Goal: Task Accomplishment & Management: Complete application form

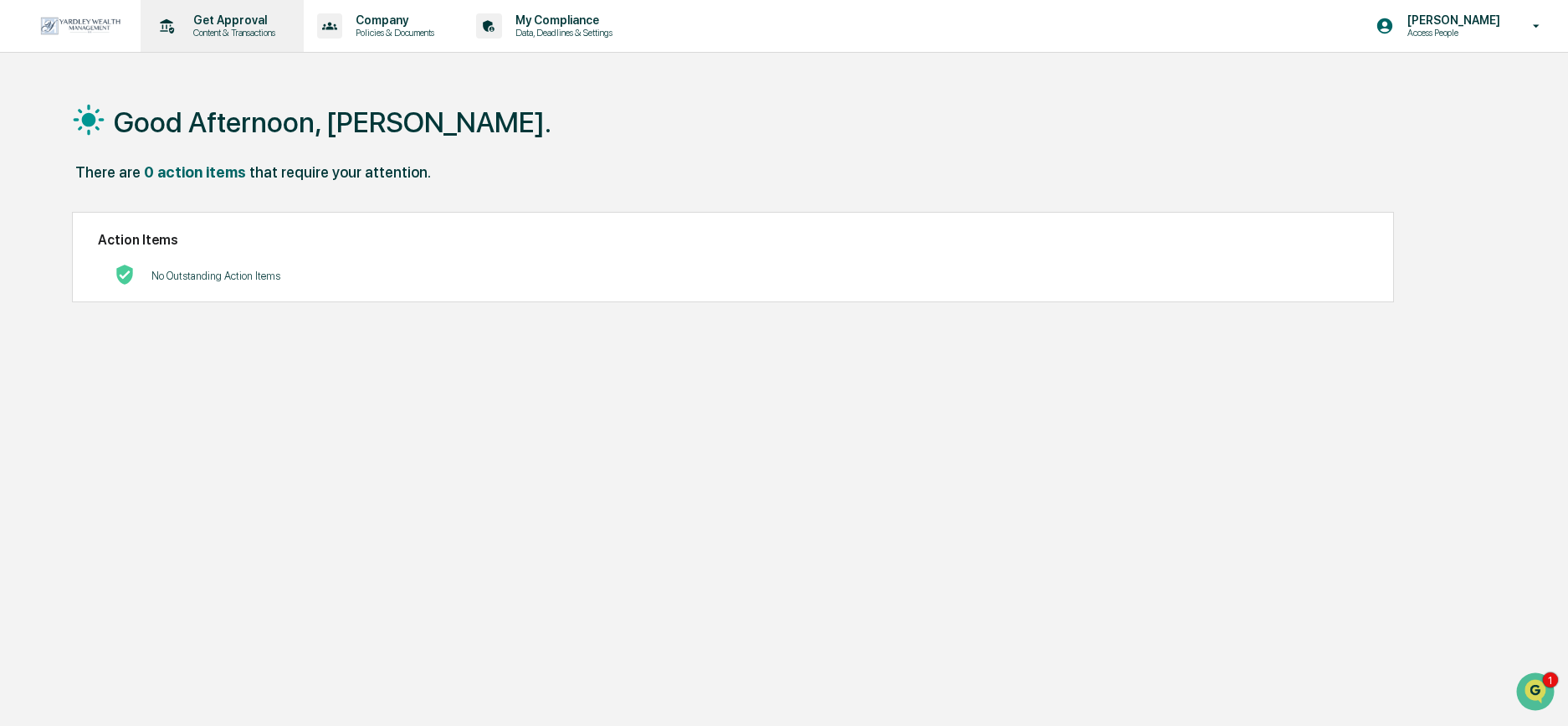
click at [200, 41] on div "Get Approval Content & Transactions" at bounding box center [219, 26] width 146 height 52
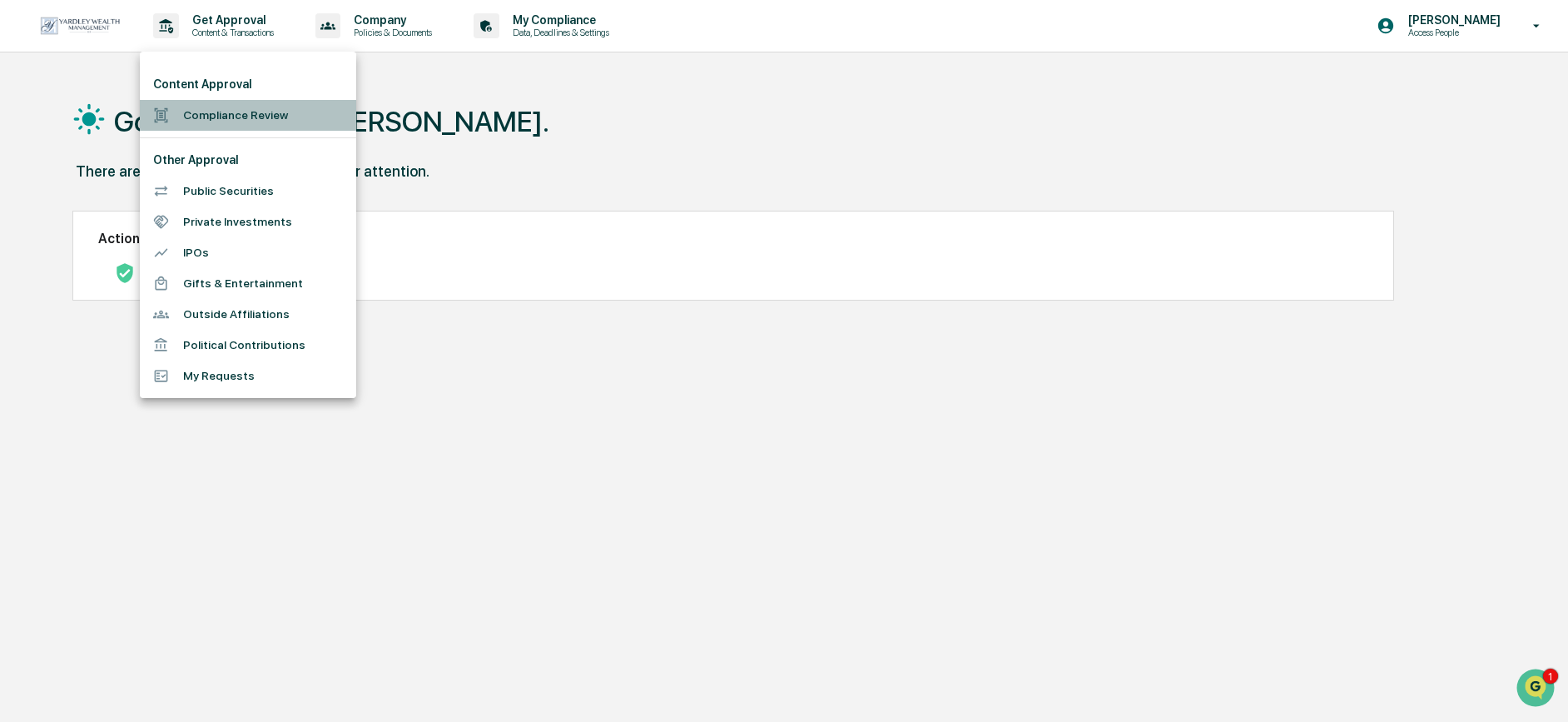
click at [183, 124] on li "Compliance Review" at bounding box center [247, 115] width 216 height 31
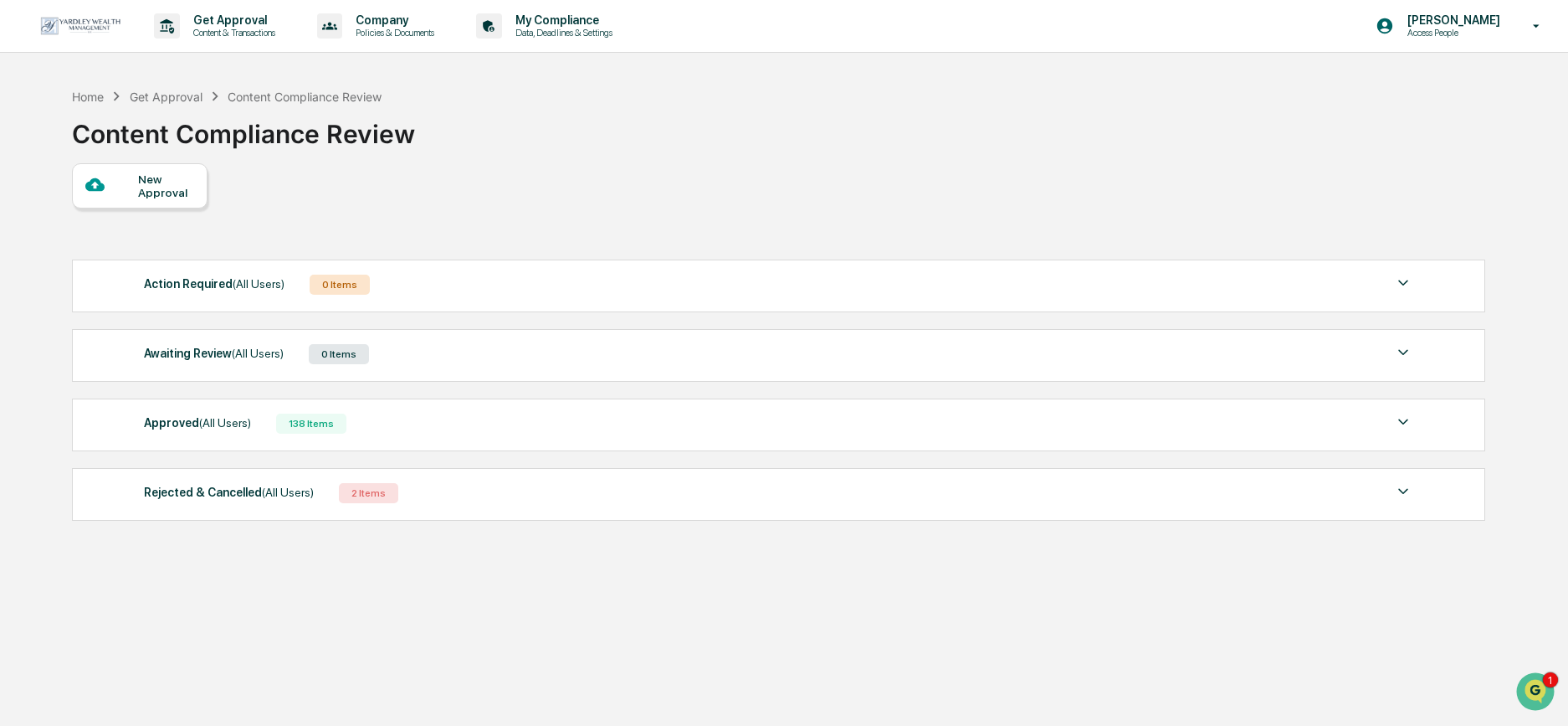
click at [155, 179] on div "New Approval" at bounding box center [166, 186] width 56 height 27
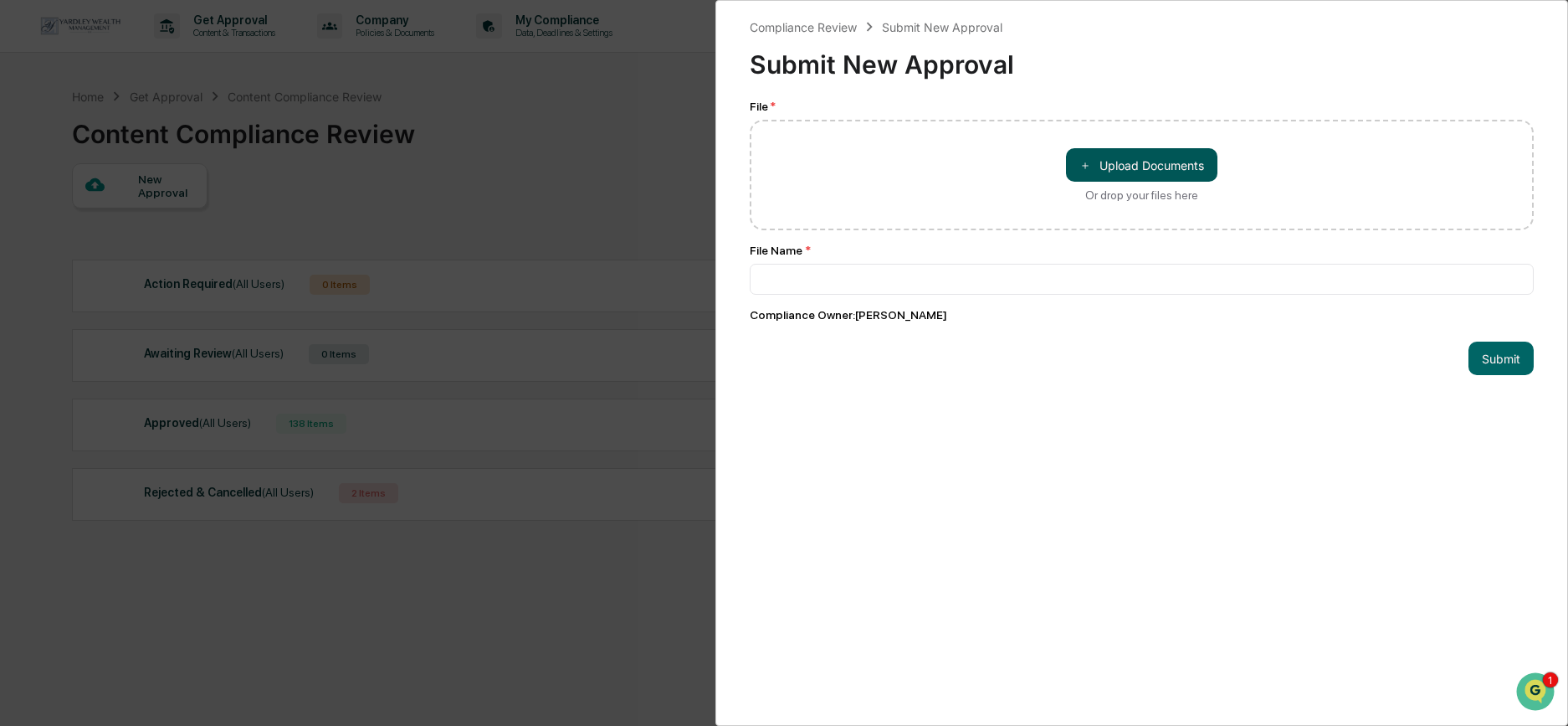
click at [1094, 166] on button "＋ Upload Documents" at bounding box center [1142, 164] width 152 height 34
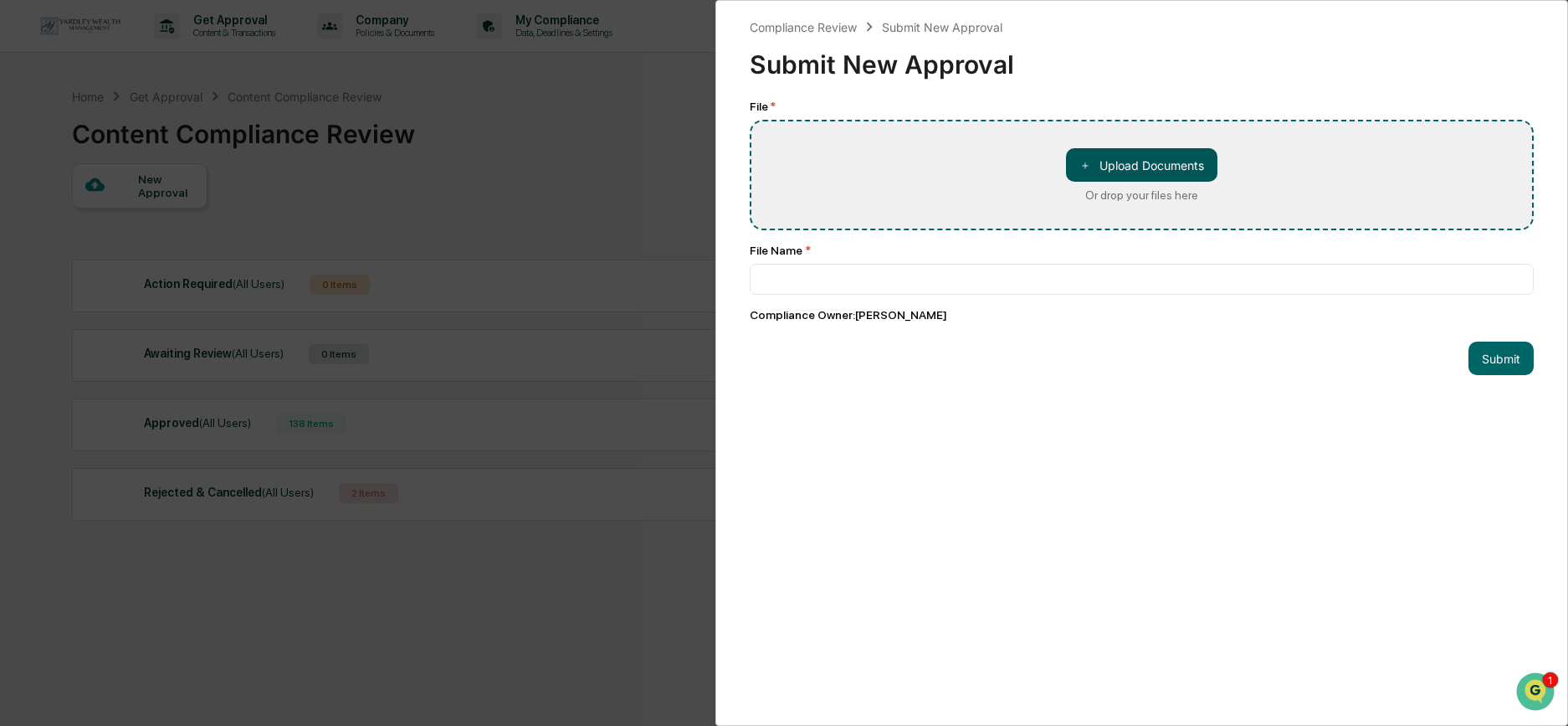
type input "**********"
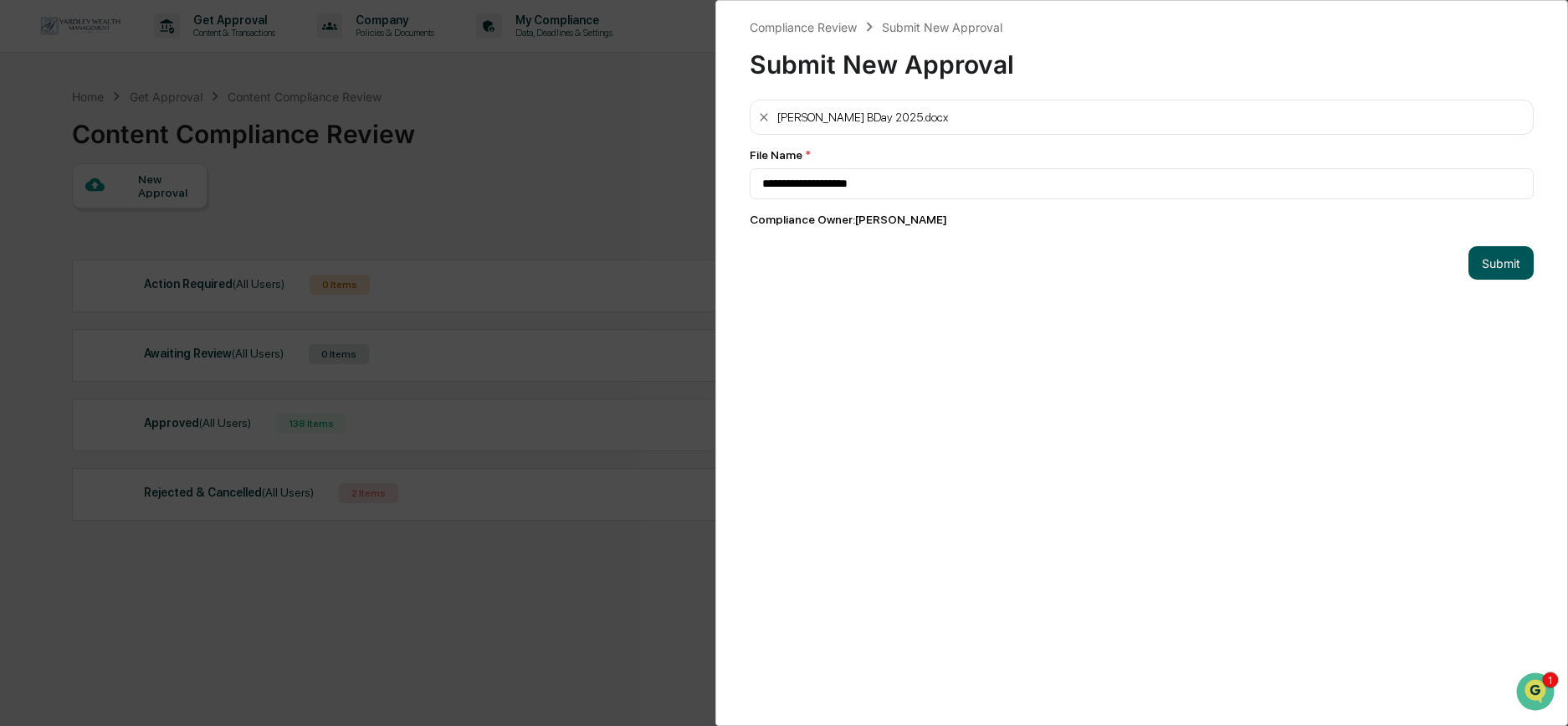
click at [1468, 264] on button "Submit" at bounding box center [1501, 262] width 66 height 34
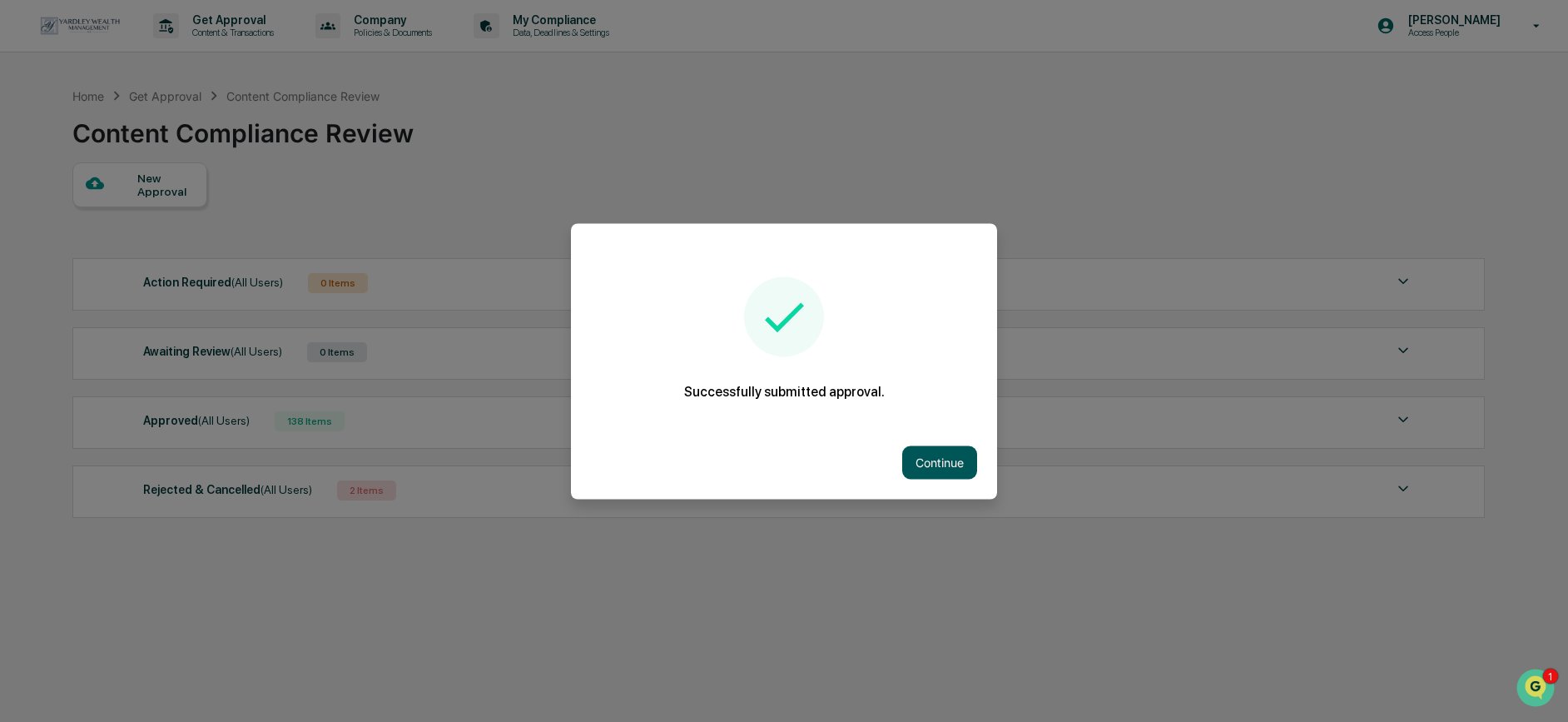
click at [928, 464] on button "Continue" at bounding box center [939, 461] width 75 height 34
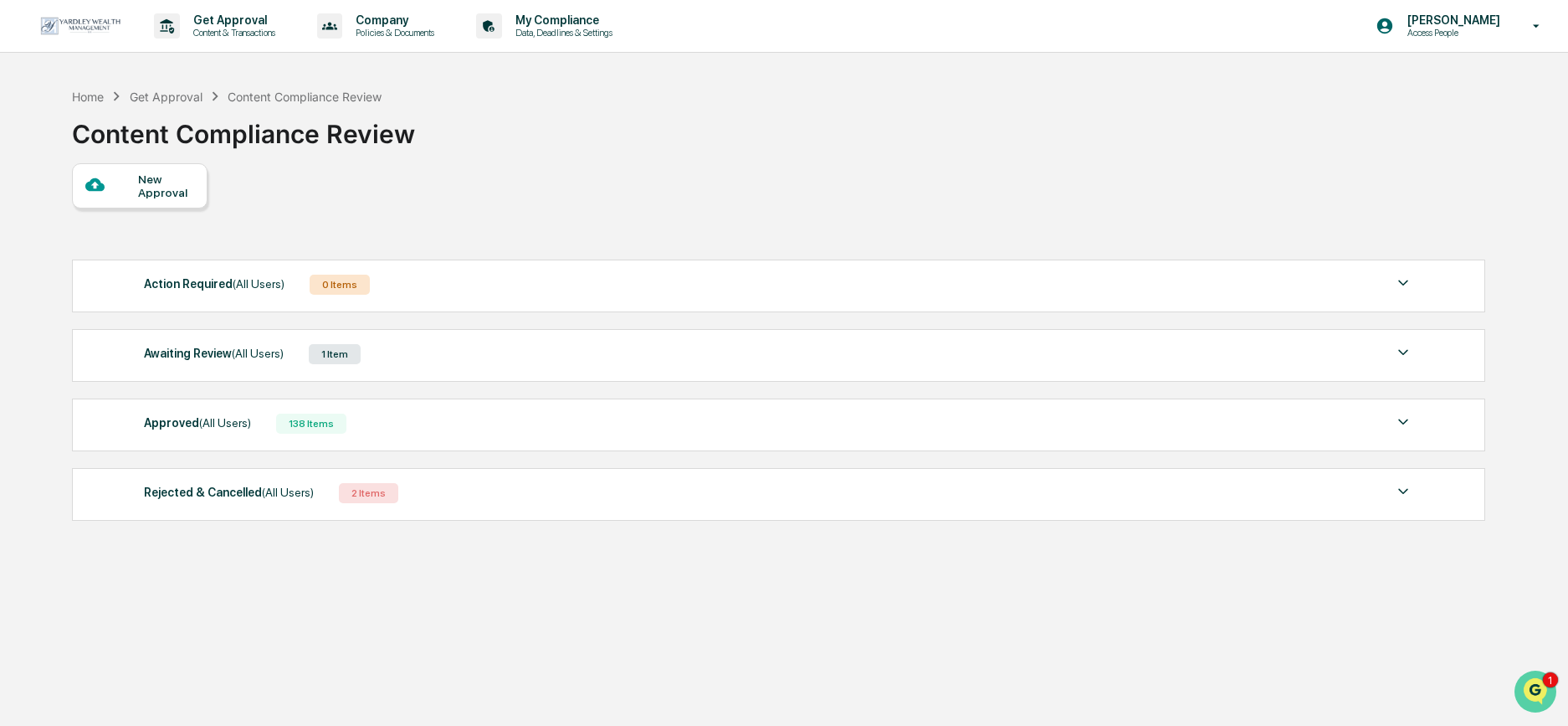
drag, startPoint x: 3027, startPoint y: 1364, endPoint x: 1530, endPoint y: 686, distance: 1643.4
click at [1530, 686] on img "Open customer support" at bounding box center [1535, 691] width 42 height 34
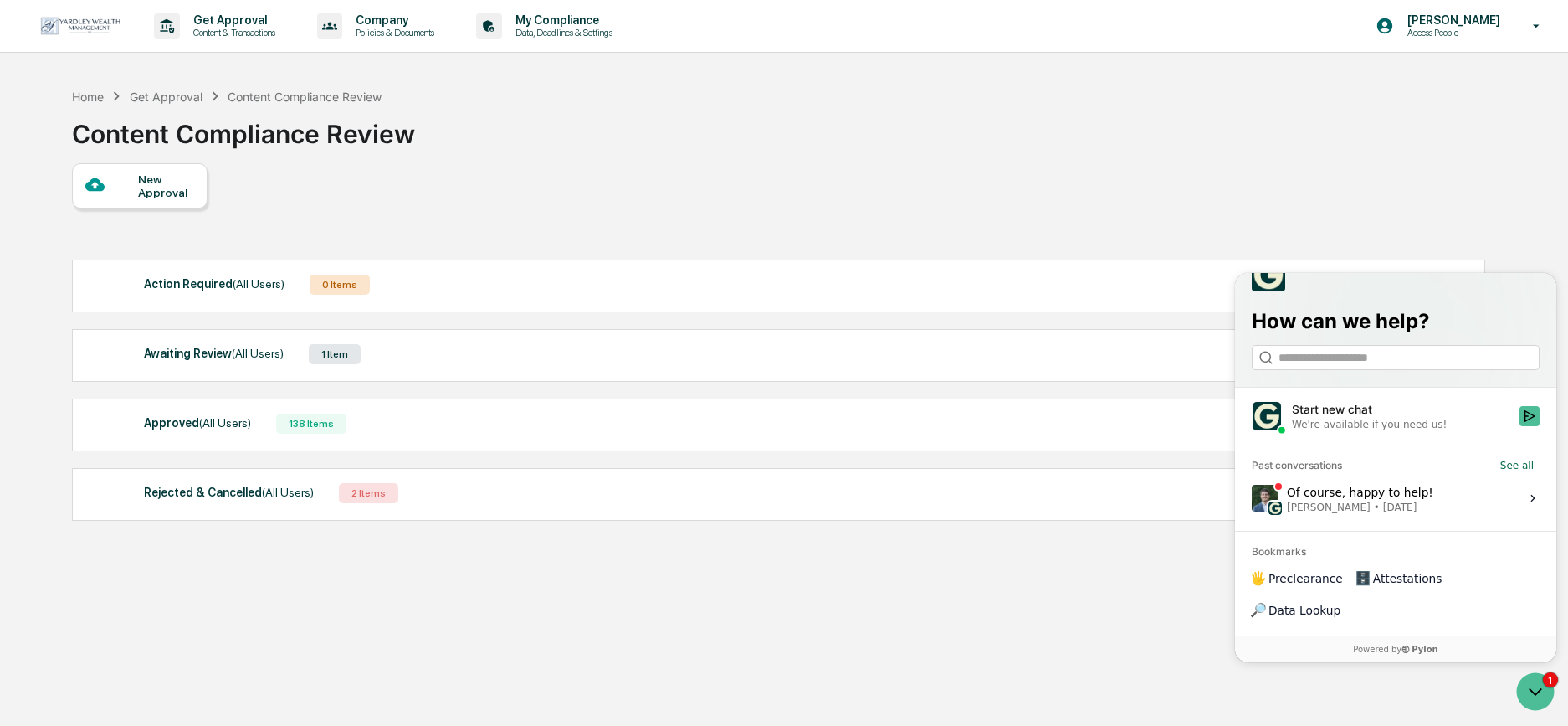
click at [1484, 520] on label "Of course, happy to help! [PERSON_NAME] • [DATE] View issue" at bounding box center [1396, 498] width 302 height 45
click at [1252, 499] on button "View issue" at bounding box center [1251, 498] width 1 height 1
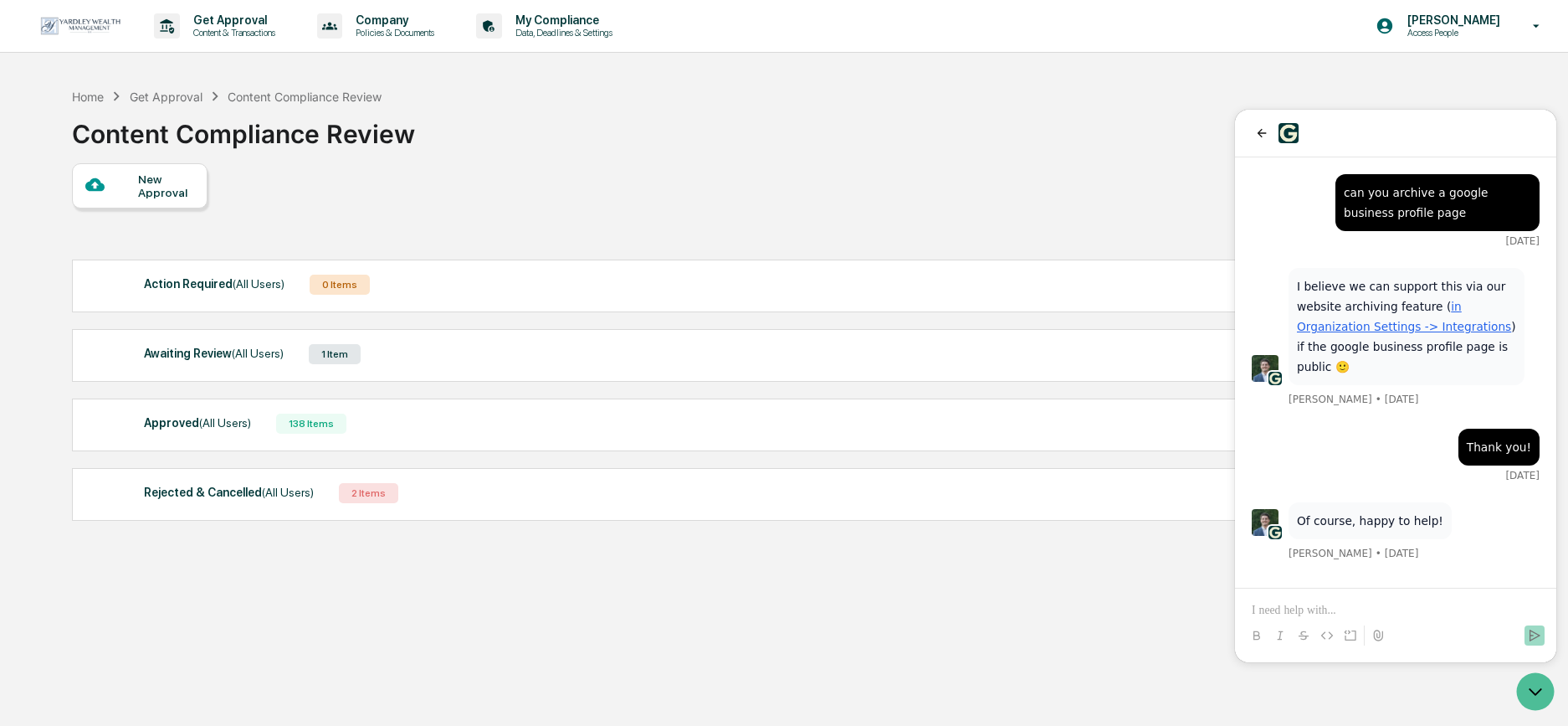
click at [1263, 508] on img at bounding box center [1265, 522] width 27 height 27
click at [1263, 132] on icon "back" at bounding box center [1262, 133] width 14 height 14
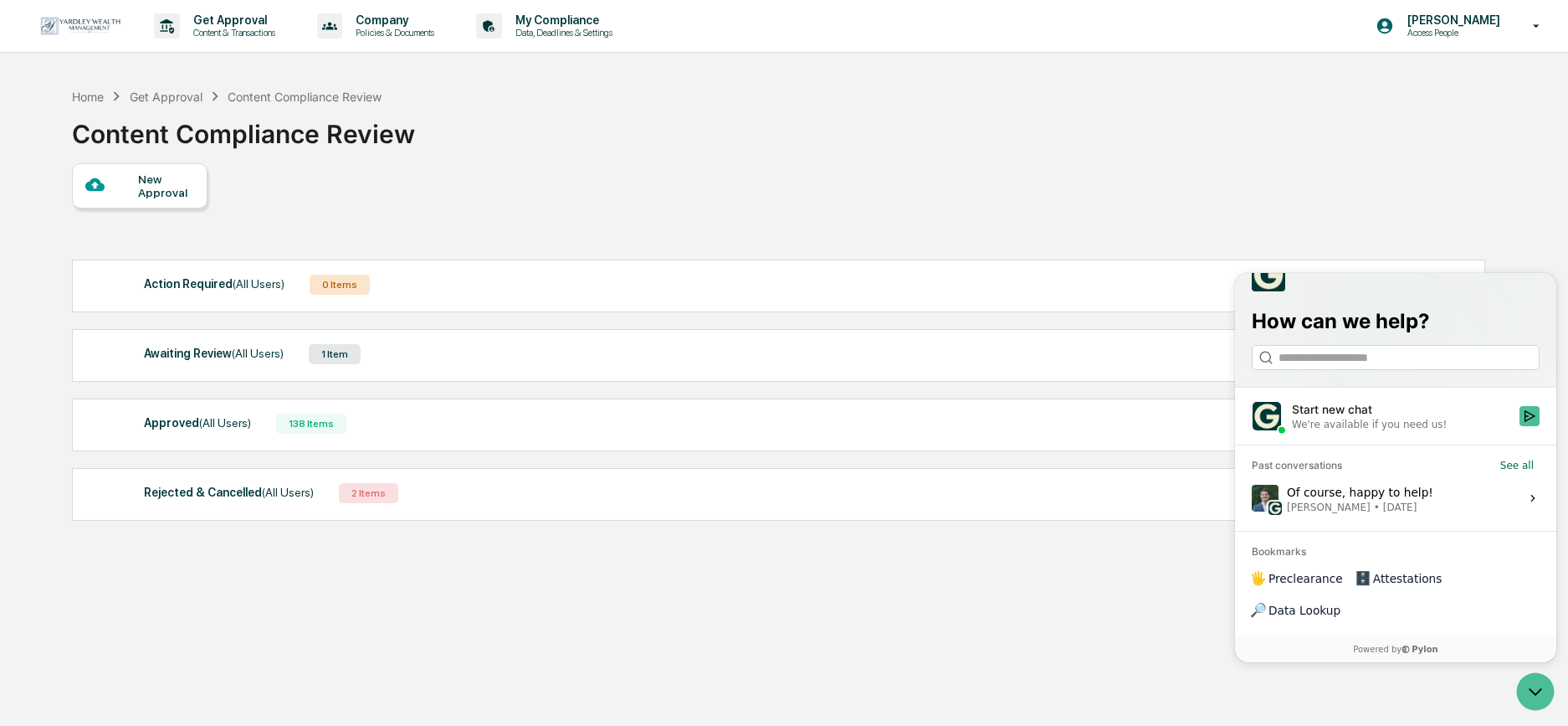
click at [1265, 511] on img at bounding box center [1265, 498] width 27 height 27
click at [1252, 499] on button "View issue" at bounding box center [1251, 498] width 1 height 1
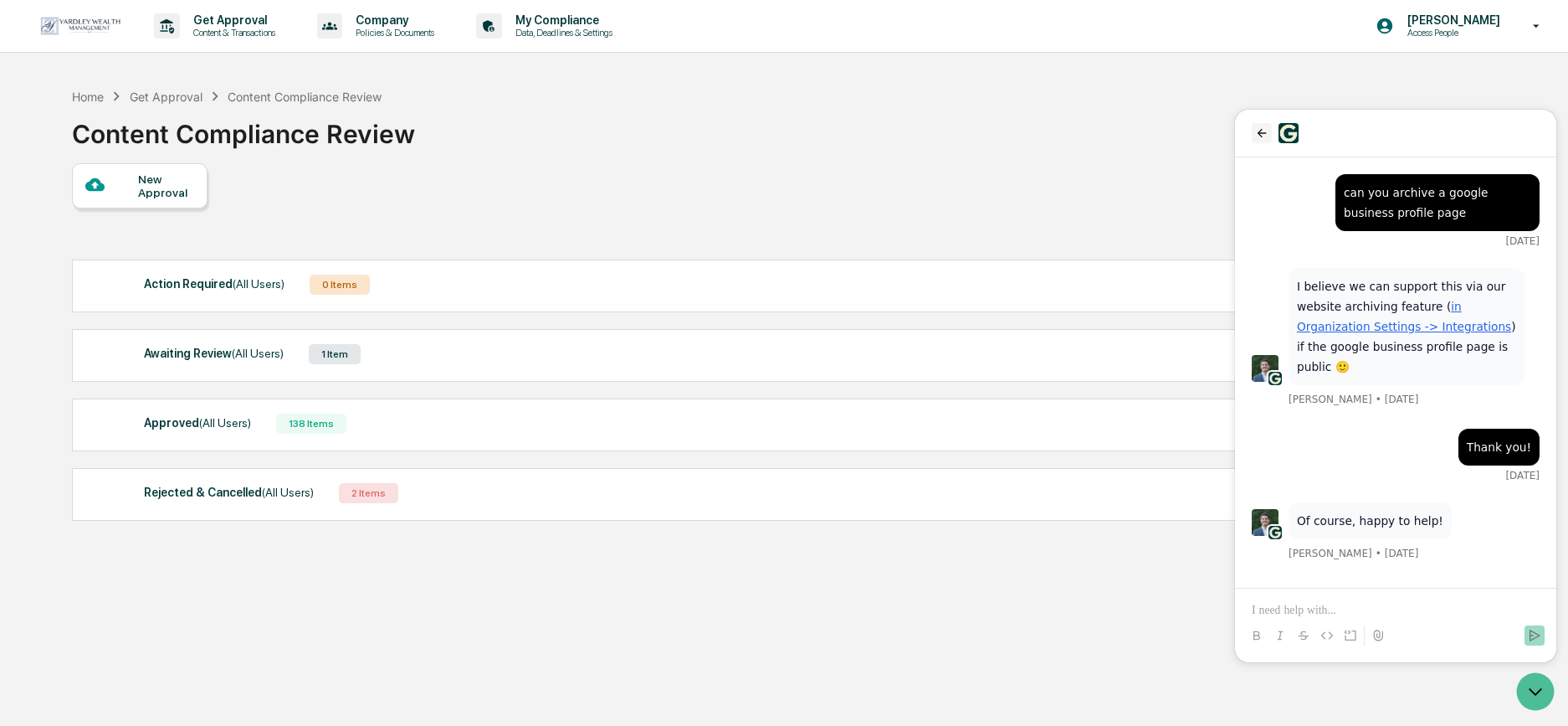
click at [1266, 136] on icon "back" at bounding box center [1262, 133] width 14 height 14
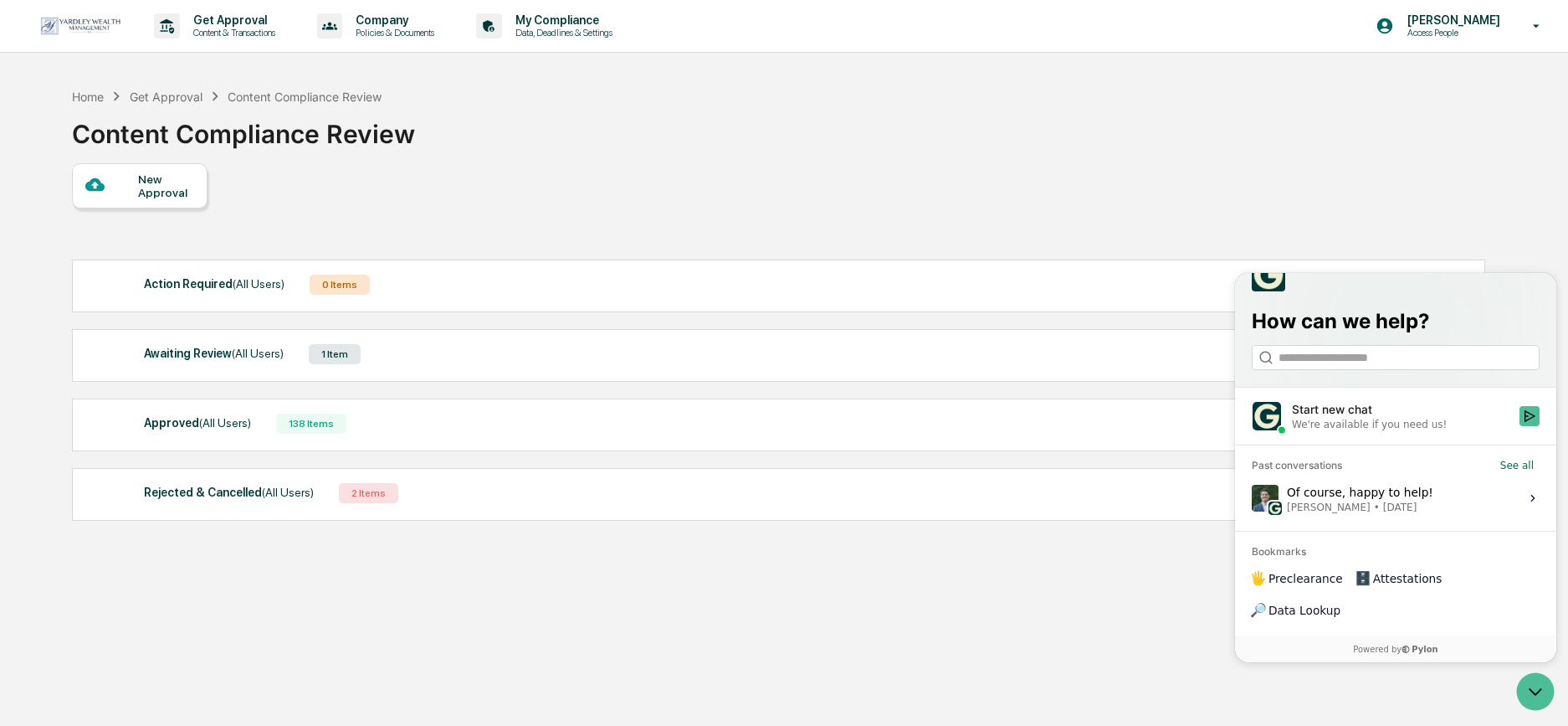
click at [1385, 183] on div "New Approval" at bounding box center [777, 186] width 1411 height 45
click at [1529, 688] on icon "Open customer support" at bounding box center [1535, 690] width 42 height 42
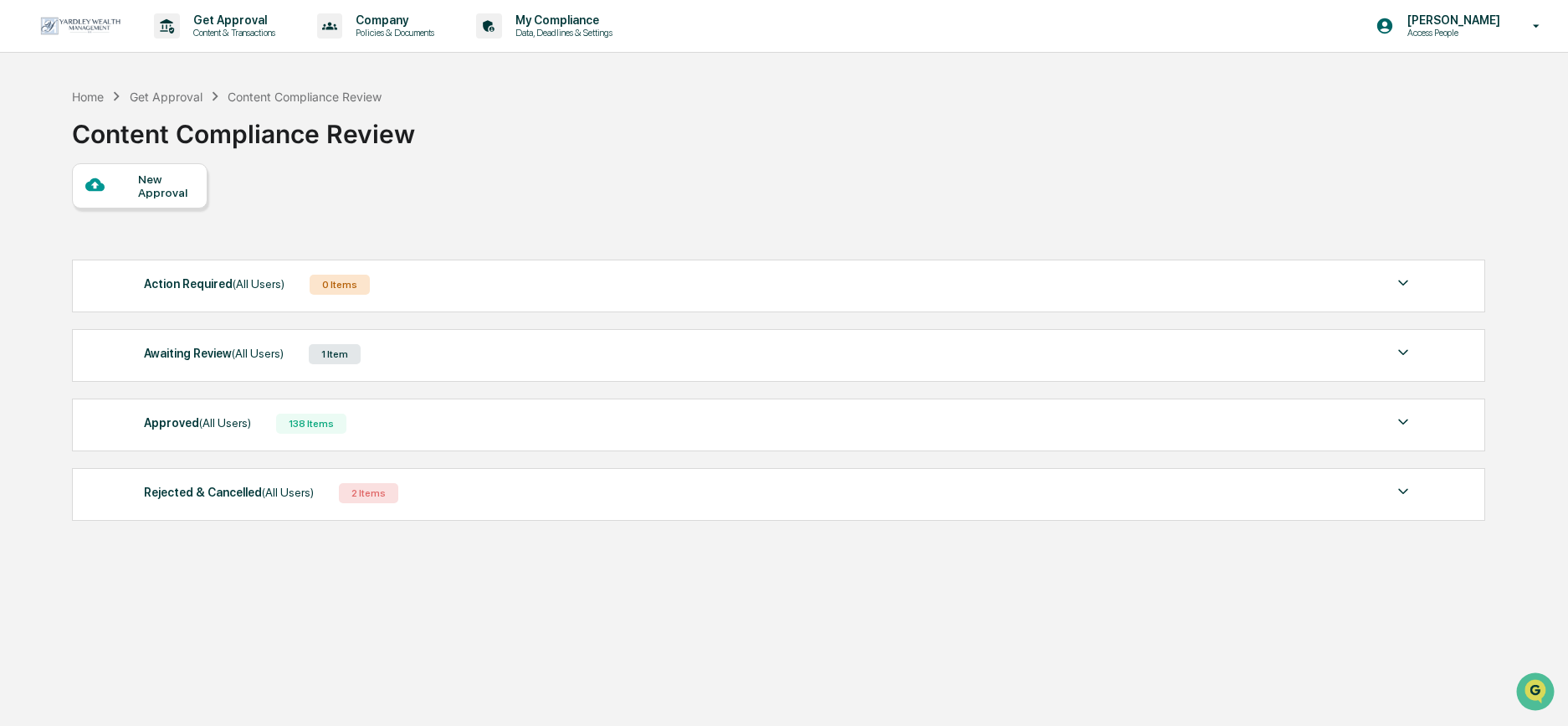
drag, startPoint x: 936, startPoint y: 601, endPoint x: 910, endPoint y: 765, distance: 166.0
click at [42, 122] on div "Get Approval Content & Transactions Company Policies & Documents My Compliance …" at bounding box center [784, 402] width 1568 height 805
click at [72, 26] on img at bounding box center [80, 25] width 80 height 18
